Goal: Task Accomplishment & Management: Use online tool/utility

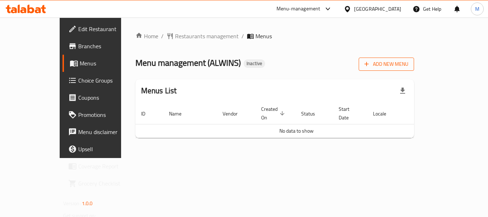
click at [414, 70] on button "Add New Menu" at bounding box center [385, 63] width 55 height 13
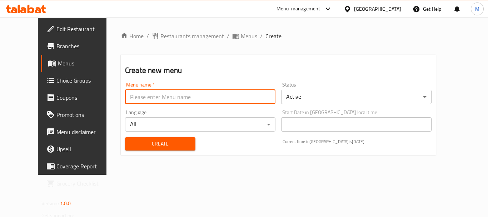
click at [169, 92] on input "text" at bounding box center [200, 97] width 150 height 14
paste input "341289022"
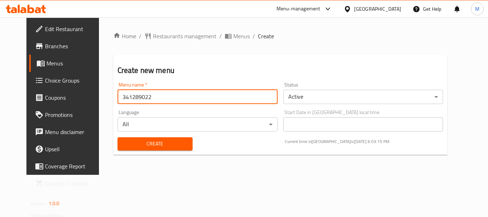
type input "341289022"
click at [123, 145] on span "Create" at bounding box center [155, 143] width 64 height 9
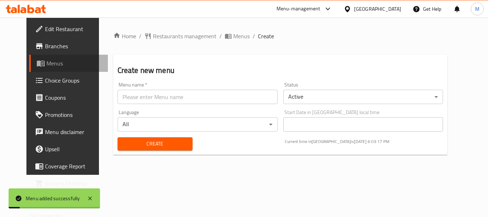
click at [46, 62] on span "Menus" at bounding box center [74, 63] width 56 height 9
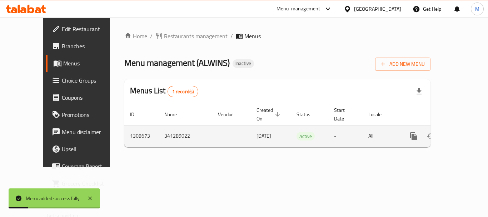
click at [461, 132] on icon "enhanced table" at bounding box center [465, 136] width 9 height 9
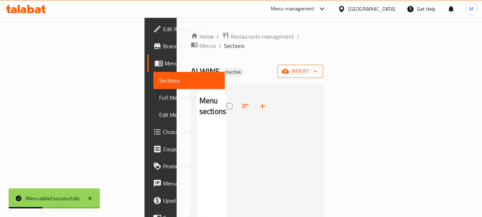
click at [318, 67] on span "import" at bounding box center [300, 71] width 34 height 9
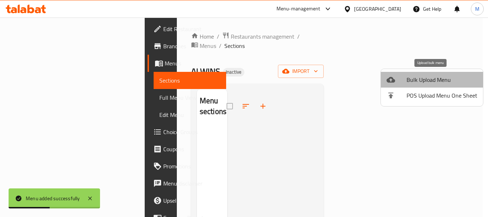
click at [441, 75] on span "Bulk Upload Menu" at bounding box center [441, 79] width 71 height 9
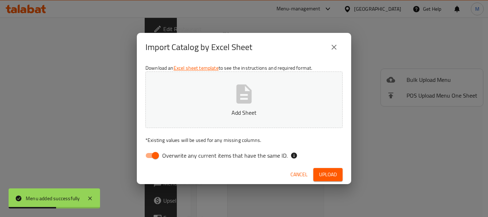
click at [265, 154] on span "Overwrite any current items that have the same ID." at bounding box center [224, 155] width 125 height 9
click at [176, 154] on input "Overwrite any current items that have the same ID." at bounding box center [155, 156] width 41 height 14
checkbox input "false"
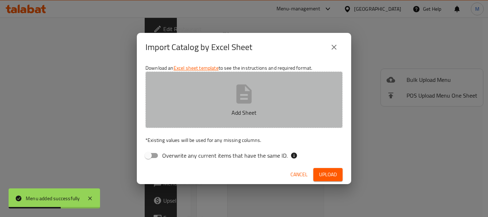
click at [253, 95] on icon "button" at bounding box center [243, 93] width 23 height 23
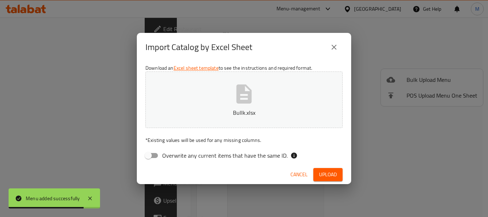
click at [324, 172] on span "Upload" at bounding box center [328, 174] width 18 height 9
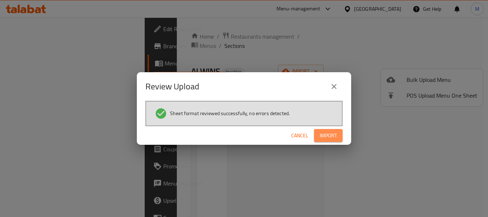
click at [334, 139] on span "Import" at bounding box center [327, 135] width 17 height 9
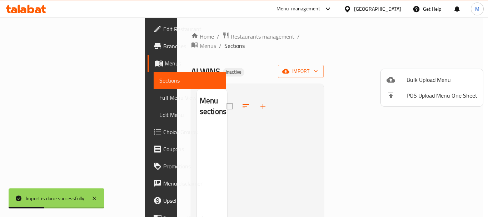
click at [170, 64] on div at bounding box center [244, 108] width 488 height 217
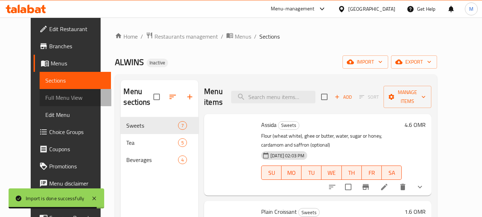
click at [48, 99] on span "Full Menu View" at bounding box center [75, 97] width 60 height 9
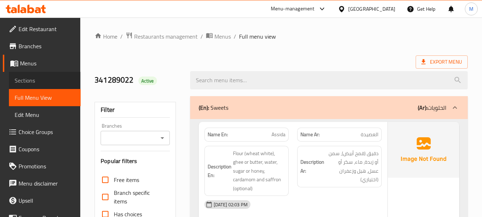
click at [47, 81] on span "Sections" at bounding box center [45, 80] width 60 height 9
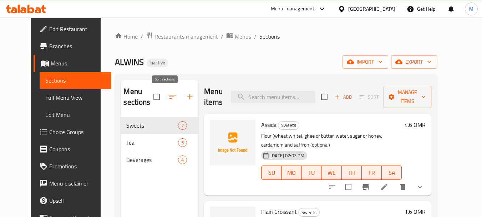
click at [168, 96] on icon "button" at bounding box center [172, 96] width 9 height 9
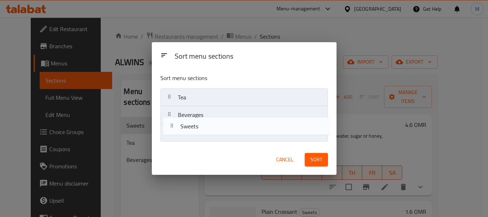
drag, startPoint x: 196, startPoint y: 101, endPoint x: 198, endPoint y: 132, distance: 31.5
click at [198, 132] on nav "Sweets Tea Beverages" at bounding box center [243, 114] width 167 height 53
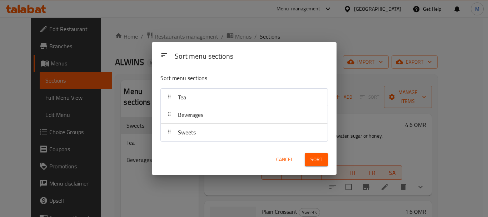
click at [318, 154] on button "Sort" at bounding box center [316, 159] width 23 height 13
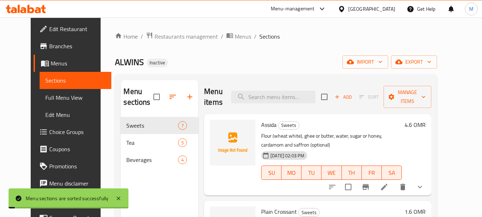
click at [45, 97] on span "Full Menu View" at bounding box center [75, 97] width 60 height 9
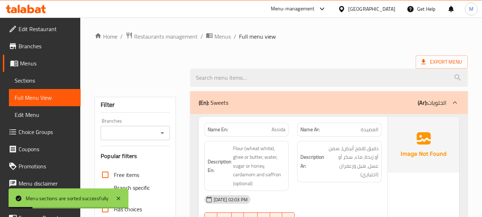
click at [39, 82] on span "Sections" at bounding box center [45, 80] width 60 height 9
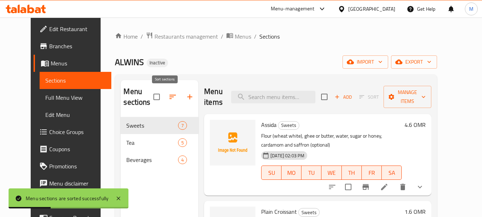
click at [168, 93] on icon "button" at bounding box center [172, 96] width 9 height 9
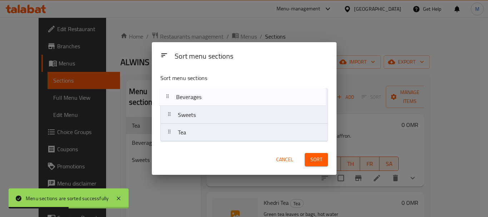
drag, startPoint x: 218, startPoint y: 135, endPoint x: 216, endPoint y: 97, distance: 38.3
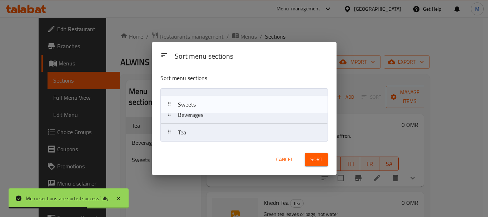
drag, startPoint x: 205, startPoint y: 118, endPoint x: 205, endPoint y: 101, distance: 16.4
click at [205, 101] on nav "Beverages Sweets Tea" at bounding box center [243, 114] width 167 height 53
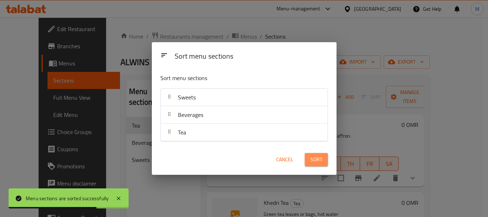
click at [316, 158] on span "Sort" at bounding box center [316, 159] width 12 height 9
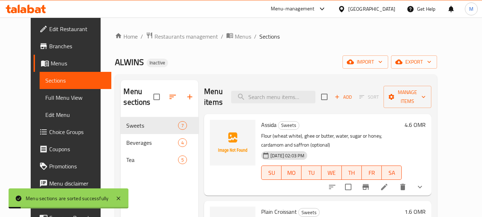
click at [45, 96] on span "Full Menu View" at bounding box center [75, 97] width 60 height 9
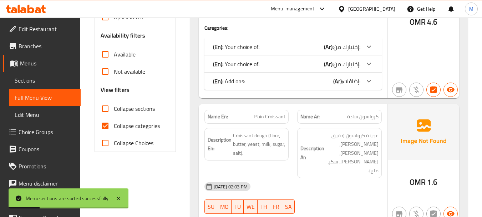
scroll to position [214, 0]
click at [105, 126] on input "Collapse categories" at bounding box center [105, 125] width 17 height 17
checkbox input "false"
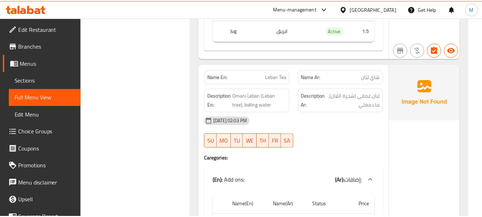
scroll to position [4488, 0]
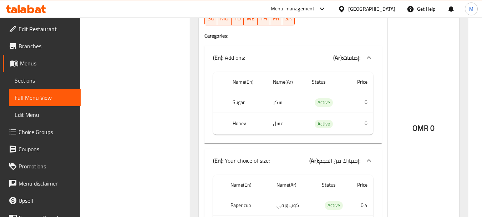
click at [388, 8] on div "[GEOGRAPHIC_DATA]" at bounding box center [371, 9] width 47 height 8
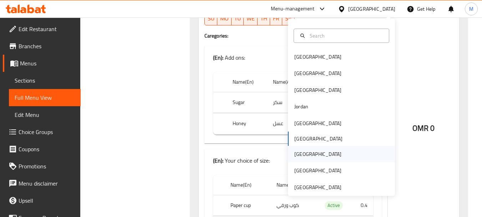
click at [312, 154] on div "[GEOGRAPHIC_DATA]" at bounding box center [341, 154] width 107 height 16
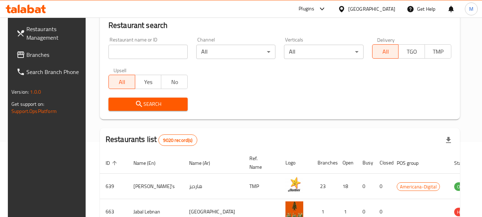
scroll to position [330, 0]
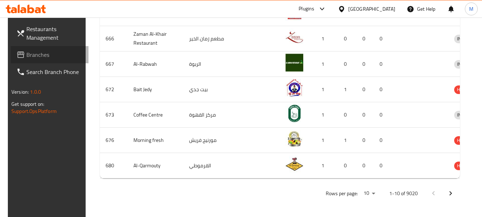
click at [58, 57] on span "Branches" at bounding box center [54, 54] width 56 height 9
